Goal: Check status: Check status

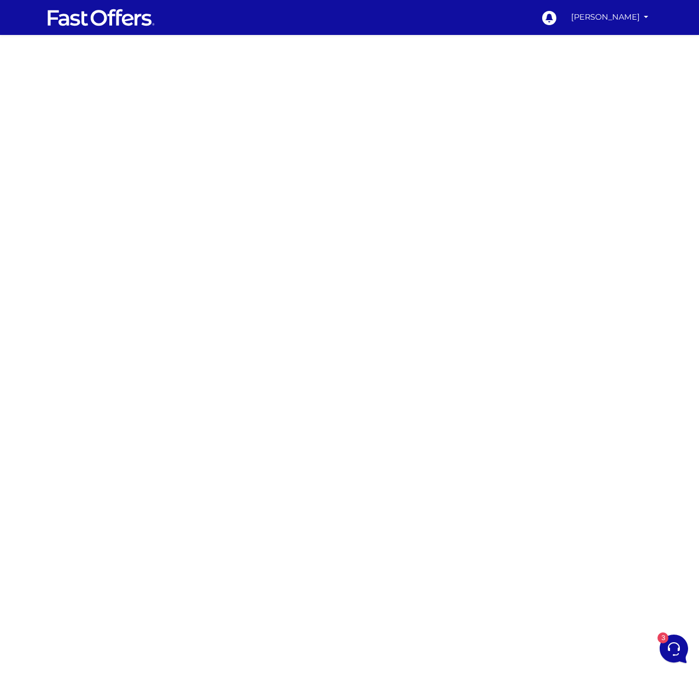
click at [167, 338] on div at bounding box center [349, 321] width 699 height 546
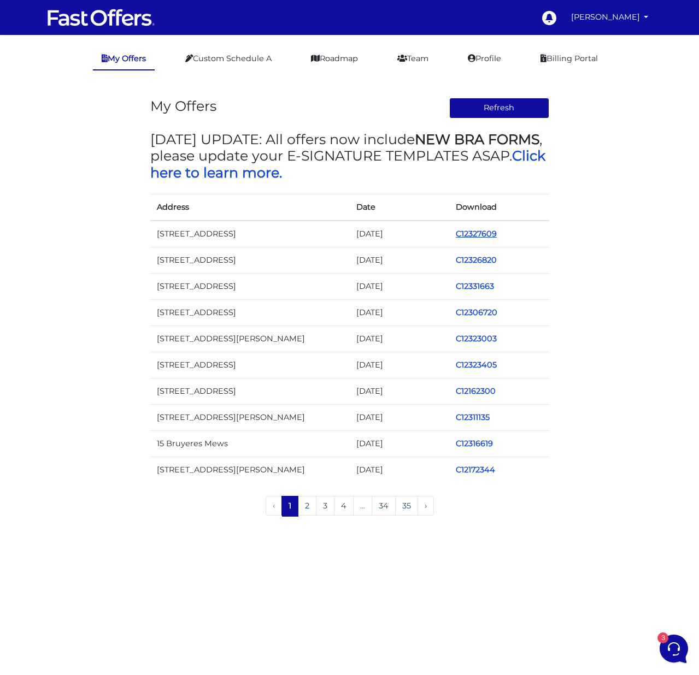
click at [483, 231] on link "C12327609" at bounding box center [476, 234] width 41 height 10
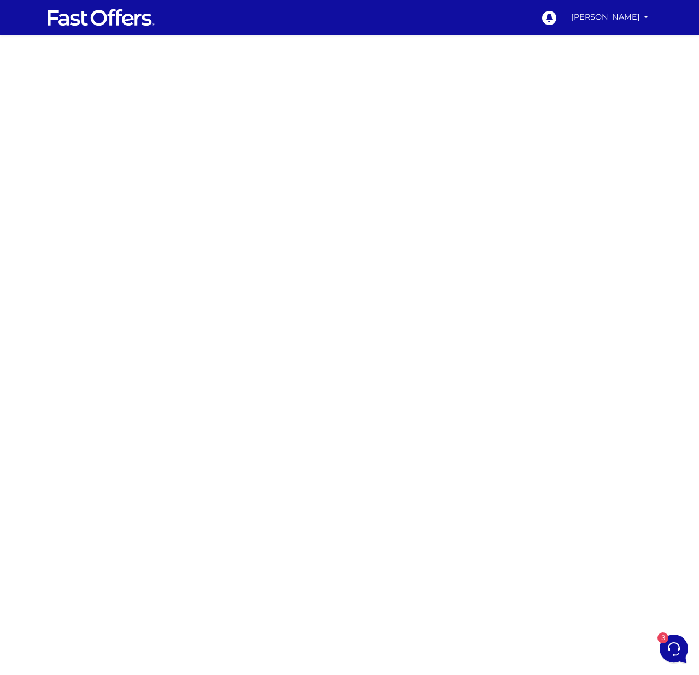
click at [99, 17] on img at bounding box center [100, 17] width 109 height 21
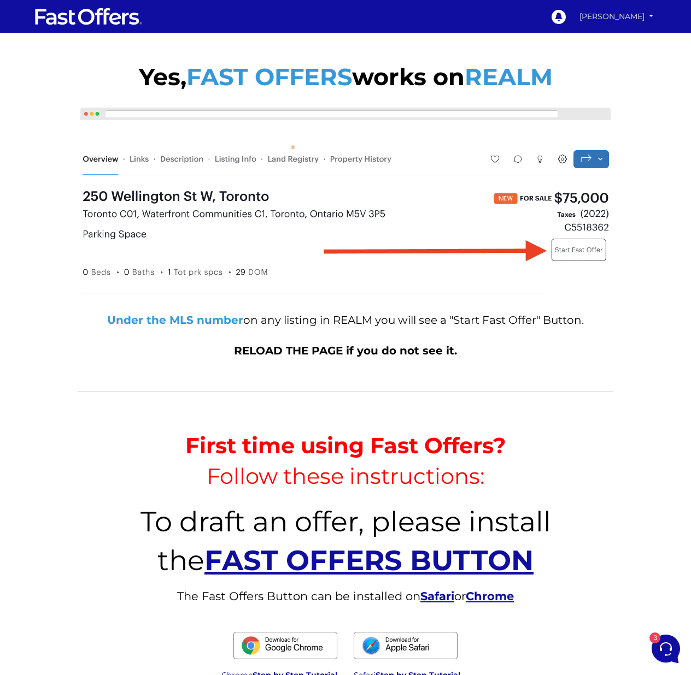
click at [619, 22] on link "[PERSON_NAME]" at bounding box center [615, 16] width 81 height 19
click at [612, 37] on link "My Offers" at bounding box center [618, 38] width 75 height 14
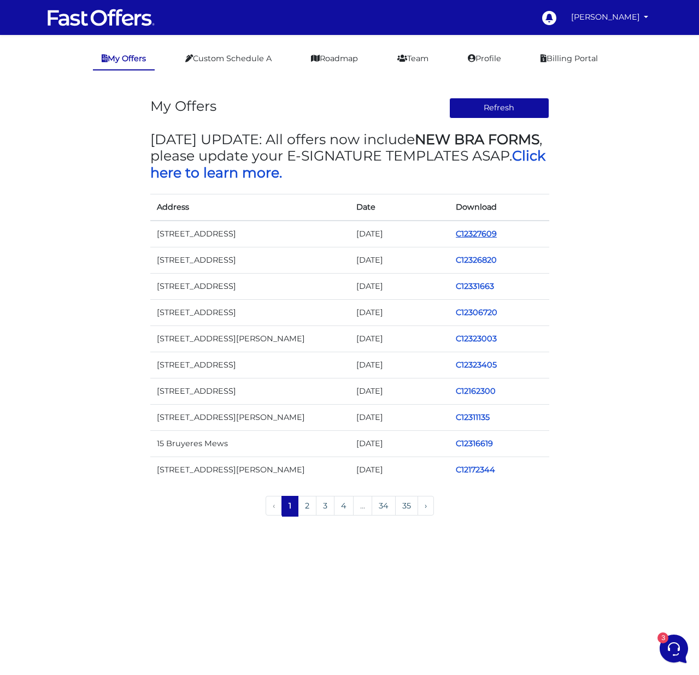
click at [482, 235] on link "C12327609" at bounding box center [476, 234] width 41 height 10
